Goal: Task Accomplishment & Management: Manage account settings

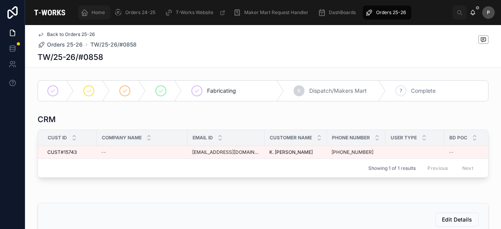
scroll to position [246, 0]
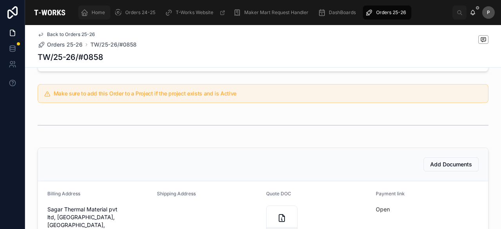
click at [105, 12] on div "Home" at bounding box center [94, 12] width 27 height 13
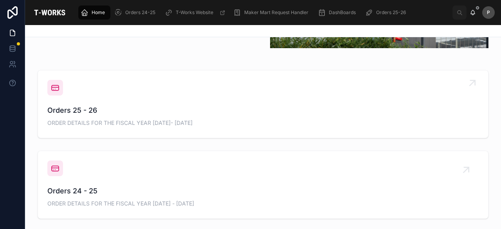
click at [79, 111] on span "Orders 25 - 26" at bounding box center [262, 110] width 431 height 11
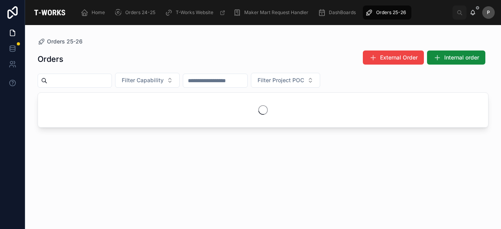
click at [93, 81] on input "text" at bounding box center [79, 80] width 64 height 11
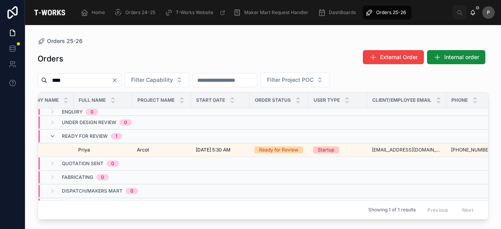
scroll to position [0, 108]
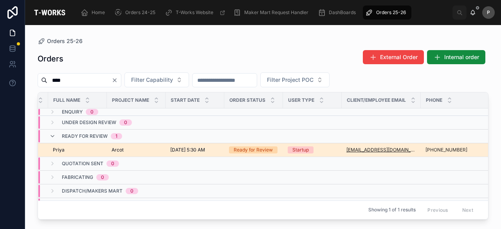
type input "****"
click at [264, 151] on div "Ready for Review" at bounding box center [253, 149] width 39 height 7
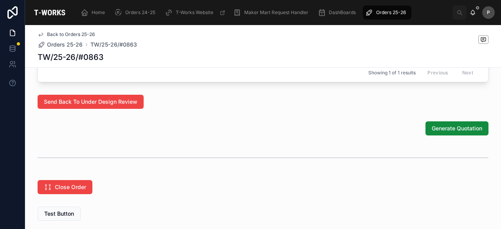
scroll to position [509, 0]
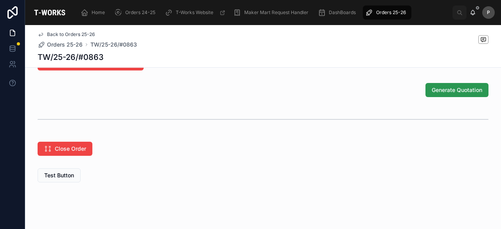
click at [454, 97] on button "Generate Quotation" at bounding box center [456, 90] width 63 height 14
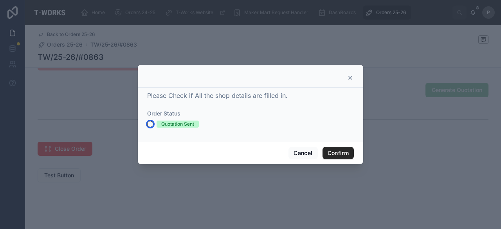
click at [152, 123] on button "Quotation Sent" at bounding box center [150, 124] width 6 height 6
click at [336, 151] on button "Confirm" at bounding box center [337, 153] width 31 height 13
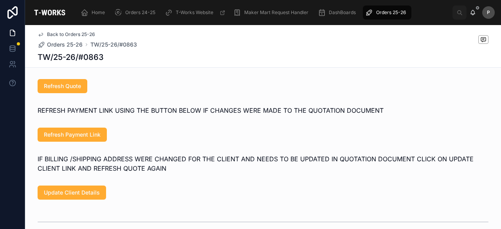
scroll to position [462, 0]
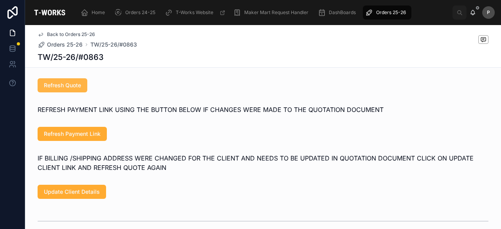
click at [70, 92] on button "Refresh Quote" at bounding box center [63, 85] width 50 height 14
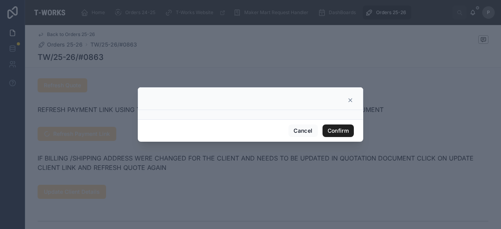
click at [334, 129] on button "Confirm" at bounding box center [337, 130] width 31 height 13
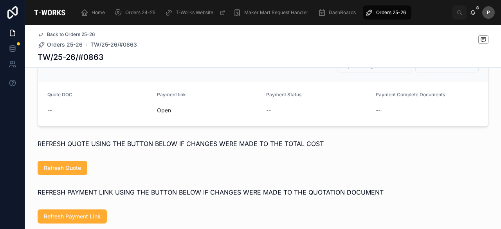
scroll to position [383, 0]
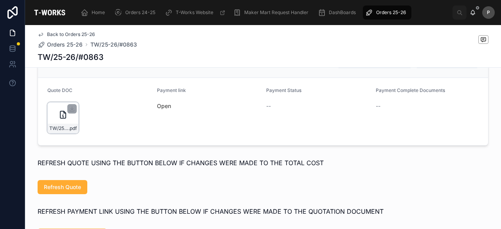
click at [72, 133] on div "TW/25-26/#0863 .pdf" at bounding box center [62, 117] width 31 height 31
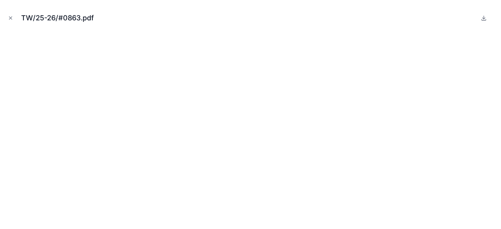
click at [12, 20] on icon "Close modal" at bounding box center [10, 17] width 5 height 5
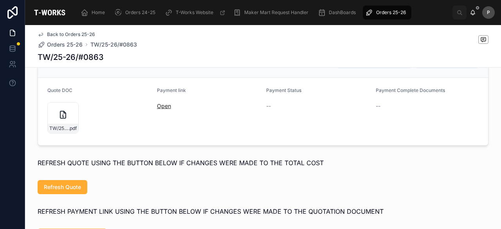
click at [158, 109] on link "Open" at bounding box center [164, 105] width 14 height 7
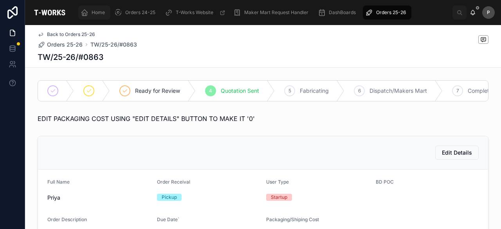
click at [101, 14] on span "Home" at bounding box center [98, 12] width 13 height 6
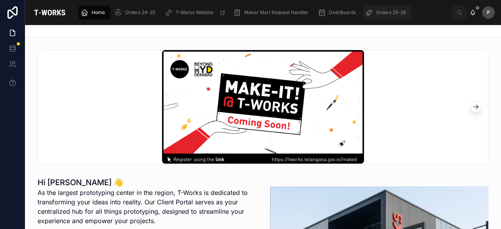
click at [388, 10] on span "Orders 25-26" at bounding box center [391, 12] width 30 height 6
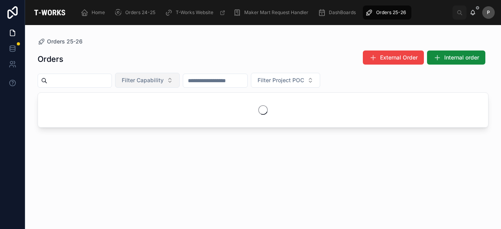
click at [180, 84] on button "Filter Capability" at bounding box center [147, 80] width 65 height 15
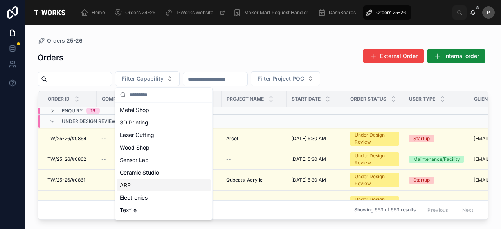
click at [132, 182] on div "ARP" at bounding box center [164, 185] width 94 height 13
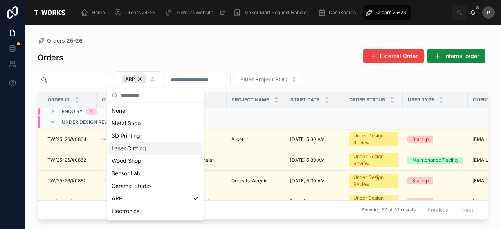
click at [248, 61] on div "Orders External Order Internal order" at bounding box center [263, 58] width 451 height 18
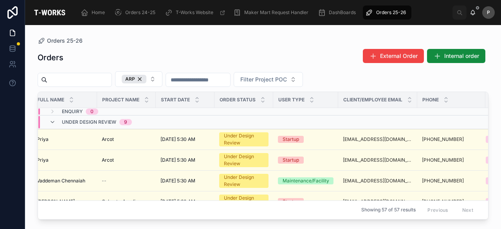
scroll to position [0, 139]
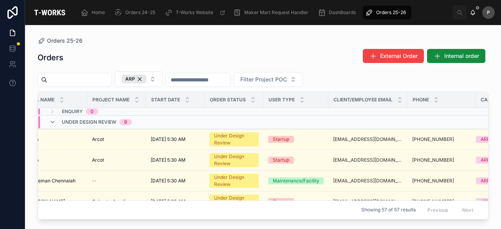
click at [108, 80] on input "text" at bounding box center [79, 79] width 64 height 11
drag, startPoint x: 155, startPoint y: 79, endPoint x: 97, endPoint y: 78, distance: 57.9
click at [146, 79] on div "ARP" at bounding box center [134, 79] width 25 height 9
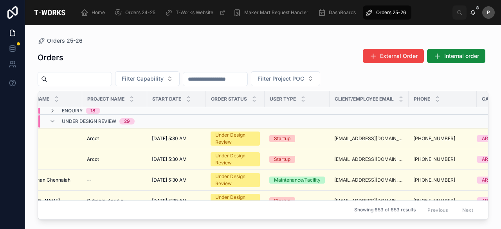
click at [97, 78] on input "text" at bounding box center [79, 79] width 64 height 11
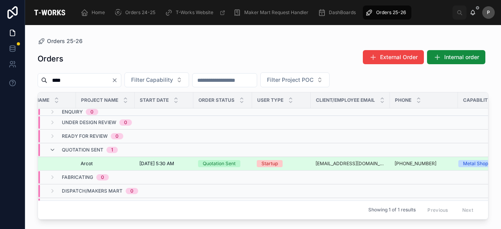
type input "****"
click at [233, 163] on div "Quotation Sent" at bounding box center [219, 163] width 33 height 7
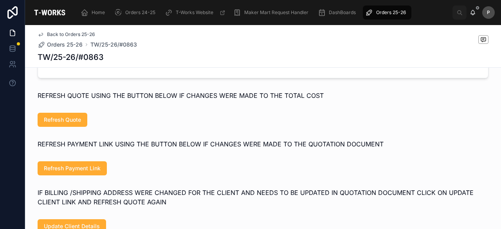
scroll to position [548, 0]
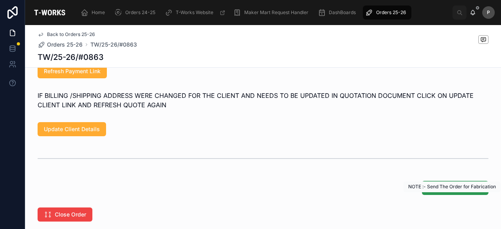
click at [451, 192] on span "Send For Fabricating" at bounding box center [455, 188] width 54 height 8
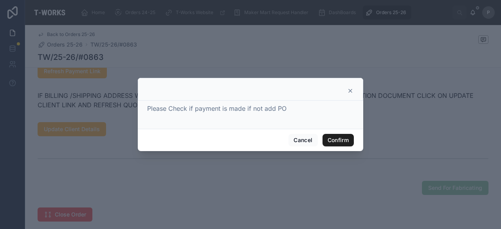
click at [331, 140] on button "Confirm" at bounding box center [337, 140] width 31 height 13
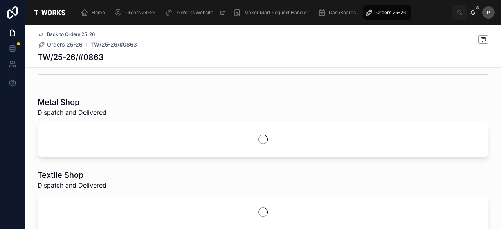
scroll to position [207, 0]
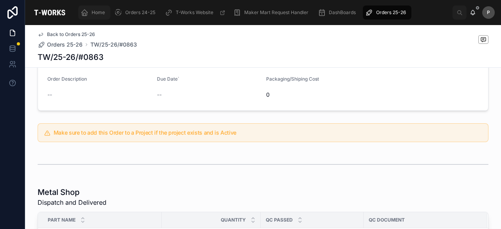
click at [105, 11] on span "Home" at bounding box center [98, 12] width 13 height 6
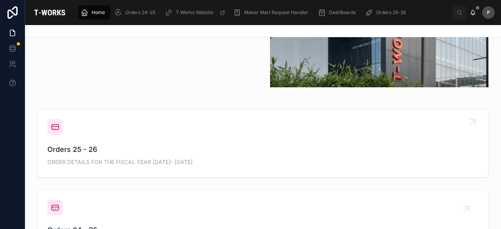
click at [81, 146] on span "Orders 25 - 26" at bounding box center [262, 149] width 431 height 11
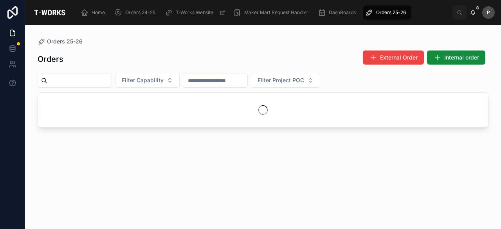
click at [77, 80] on input "text" at bounding box center [79, 80] width 64 height 11
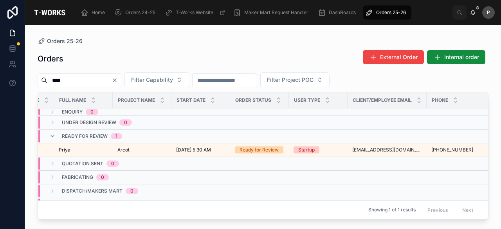
scroll to position [0, 114]
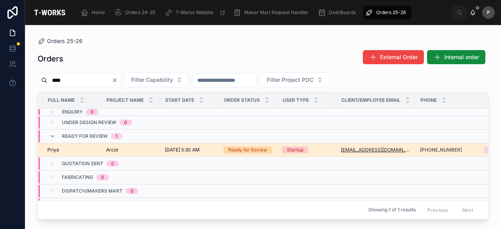
type input "****"
click at [262, 150] on div "Ready for Review" at bounding box center [247, 149] width 39 height 7
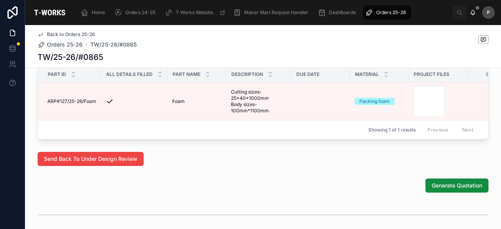
scroll to position [509, 0]
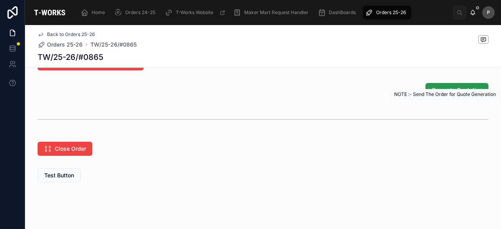
click at [433, 94] on span "Generate Quotation" at bounding box center [457, 90] width 50 height 8
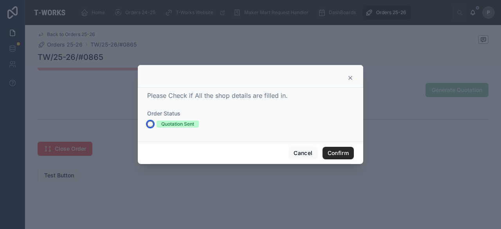
click at [149, 124] on button "Quotation Sent" at bounding box center [150, 124] width 6 height 6
click at [335, 153] on button "Confirm" at bounding box center [337, 153] width 31 height 13
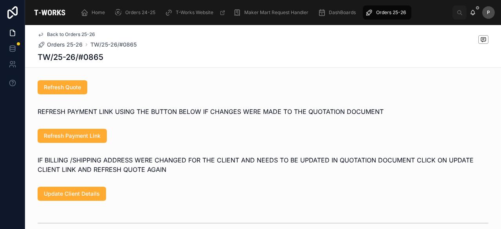
scroll to position [462, 0]
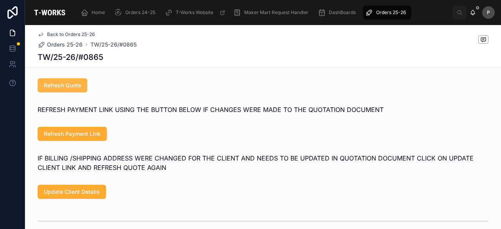
click at [68, 89] on span "Refresh Quote" at bounding box center [62, 85] width 37 height 8
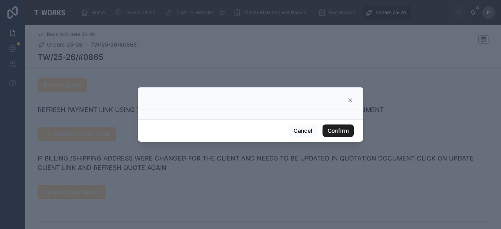
click at [347, 126] on button "Confirm" at bounding box center [337, 130] width 31 height 13
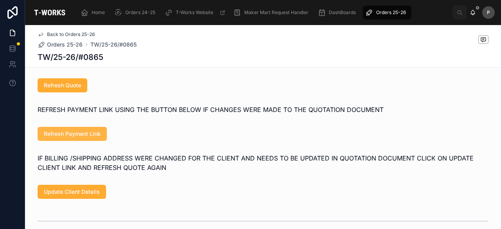
click at [97, 138] on span "Refresh Payment Link" at bounding box center [72, 134] width 57 height 8
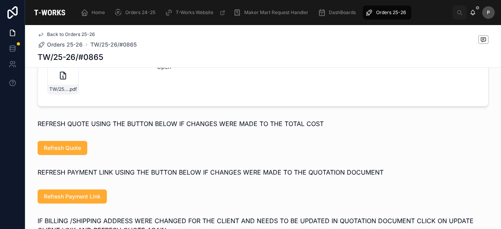
scroll to position [383, 0]
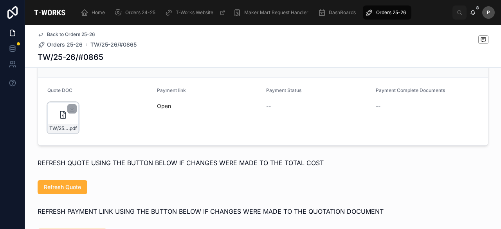
click at [73, 129] on div "TW/25-26/#0865 .pdf" at bounding box center [62, 117] width 31 height 31
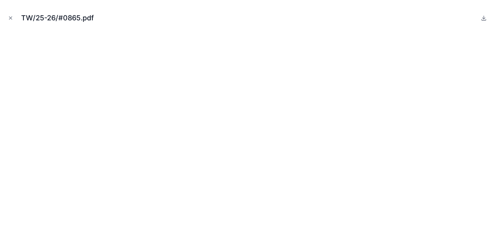
drag, startPoint x: 12, startPoint y: 18, endPoint x: 21, endPoint y: 29, distance: 14.4
click at [12, 18] on icon "Close modal" at bounding box center [10, 17] width 5 height 5
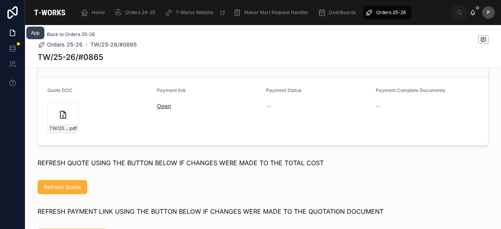
click at [163, 109] on link "Open" at bounding box center [164, 105] width 14 height 7
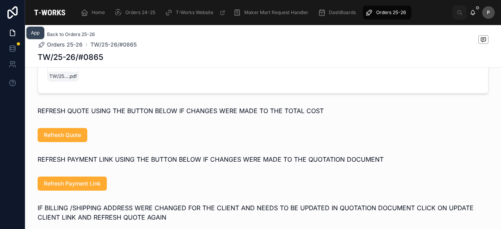
scroll to position [579, 0]
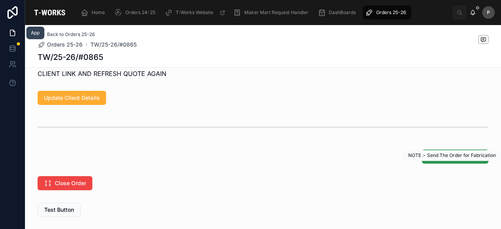
click at [452, 160] on span "Send For Fabricating" at bounding box center [455, 157] width 54 height 8
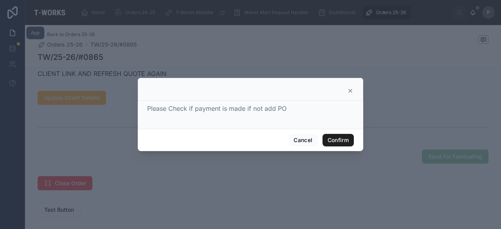
click at [340, 139] on button "Confirm" at bounding box center [337, 140] width 31 height 13
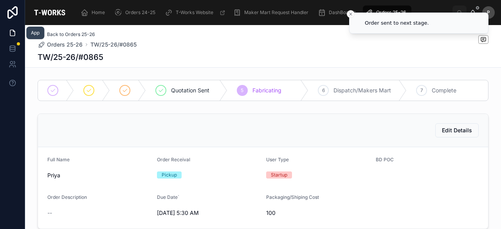
scroll to position [0, 0]
